Goal: Information Seeking & Learning: Learn about a topic

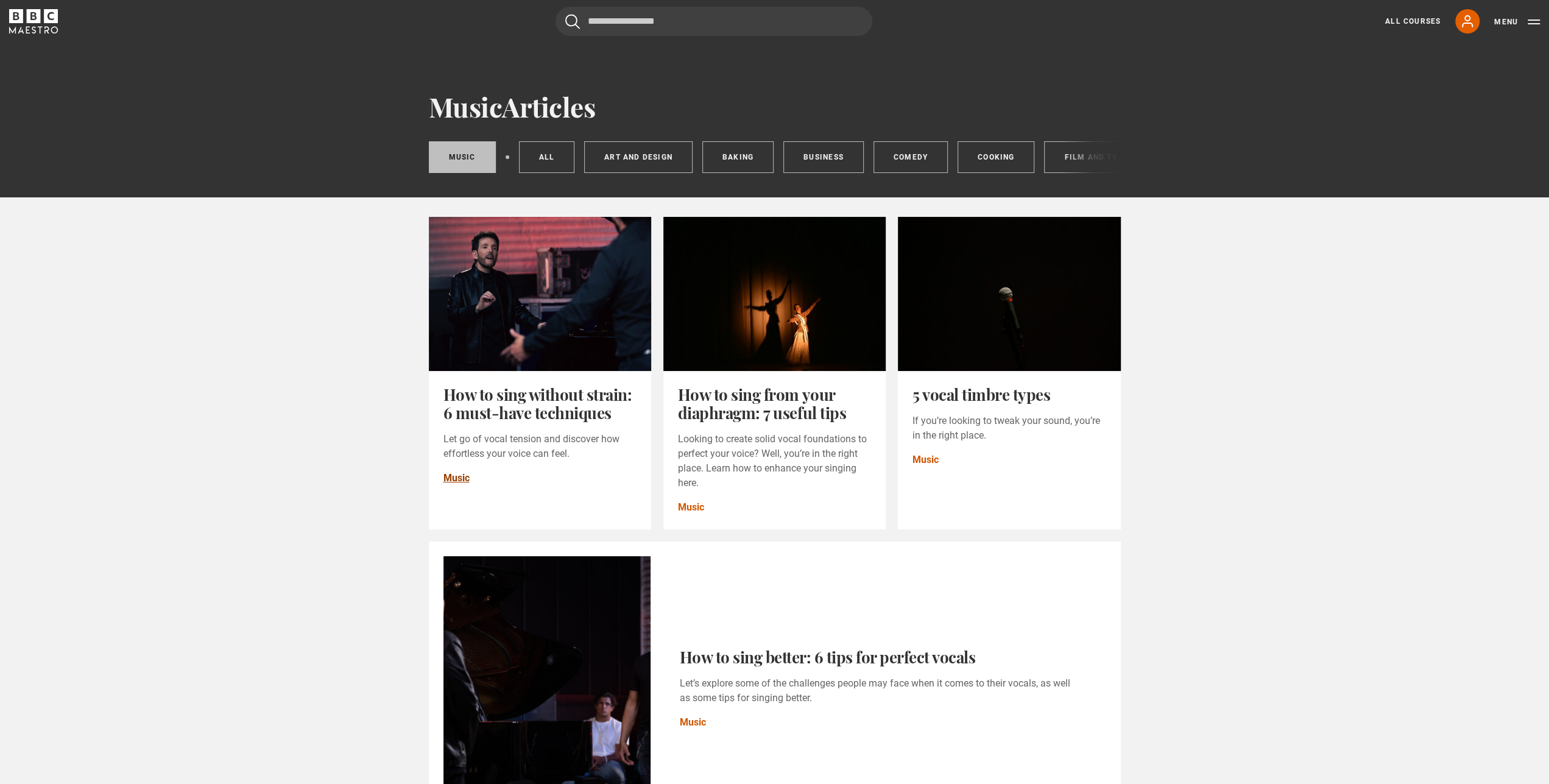
click at [453, 480] on link "Music" at bounding box center [456, 477] width 26 height 15
click at [780, 667] on link "How to sing better: 6 tips for perfect vocals" at bounding box center [828, 657] width 296 height 21
click at [459, 486] on link "Music" at bounding box center [456, 477] width 26 height 15
